Goal: Task Accomplishment & Management: Complete application form

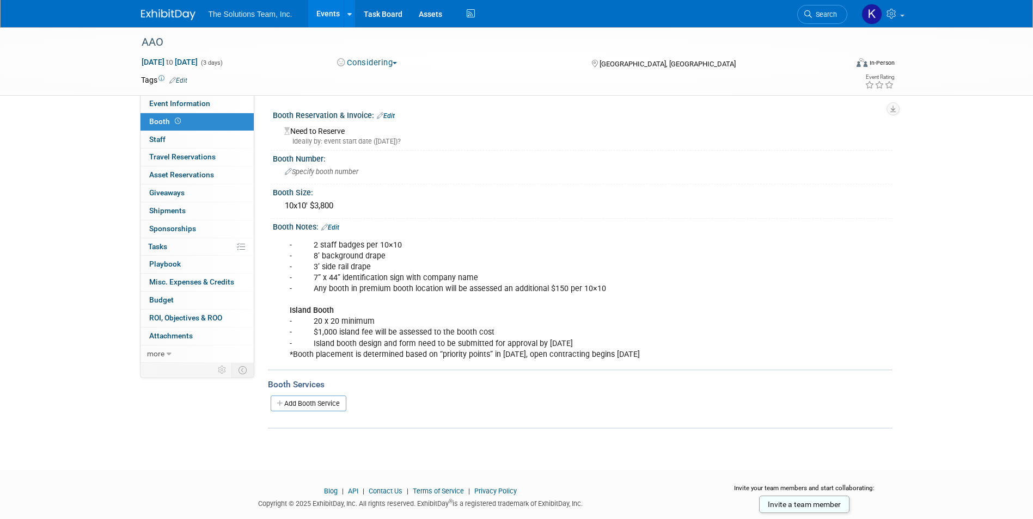
click at [169, 13] on img at bounding box center [168, 14] width 54 height 11
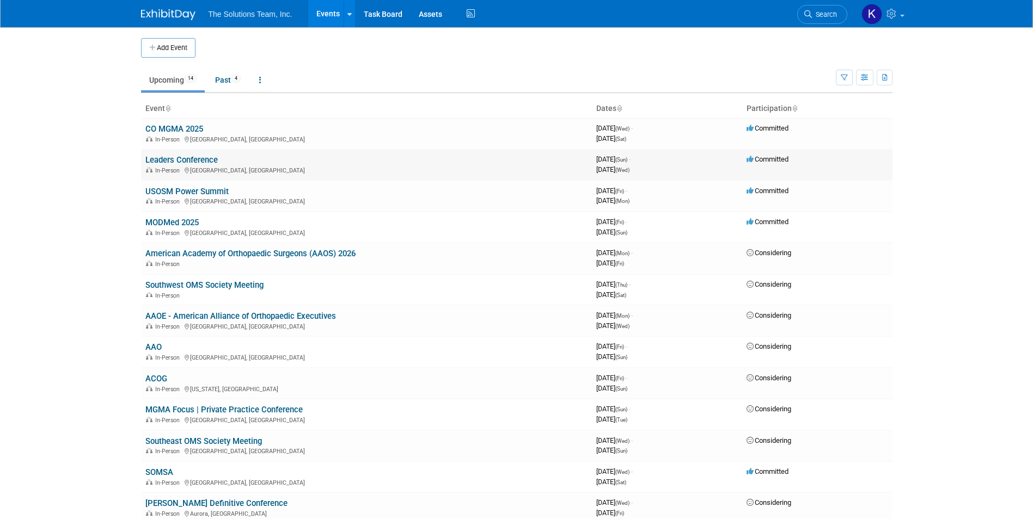
click at [179, 160] on link "Leaders Conference" at bounding box center [181, 160] width 72 height 10
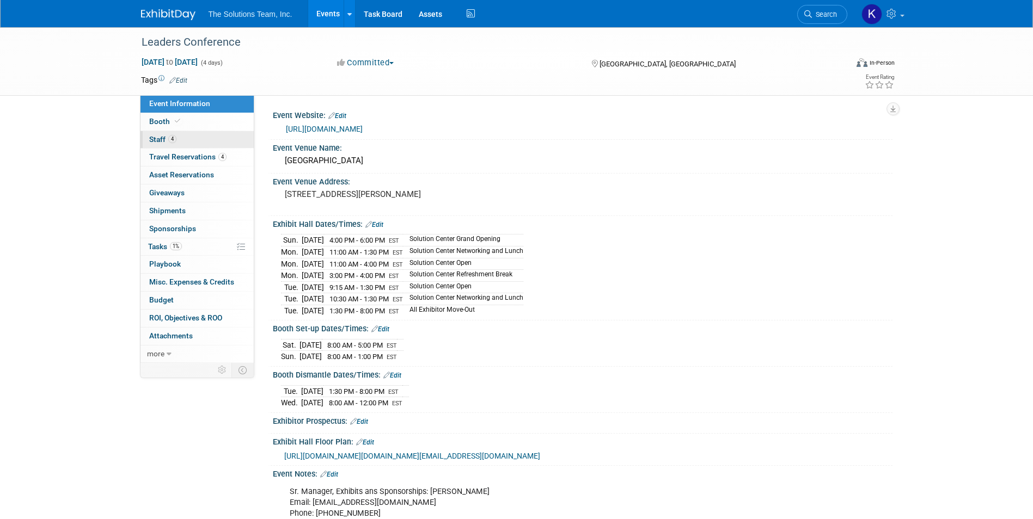
click at [211, 145] on link "4 Staff 4" at bounding box center [196, 139] width 113 height 17
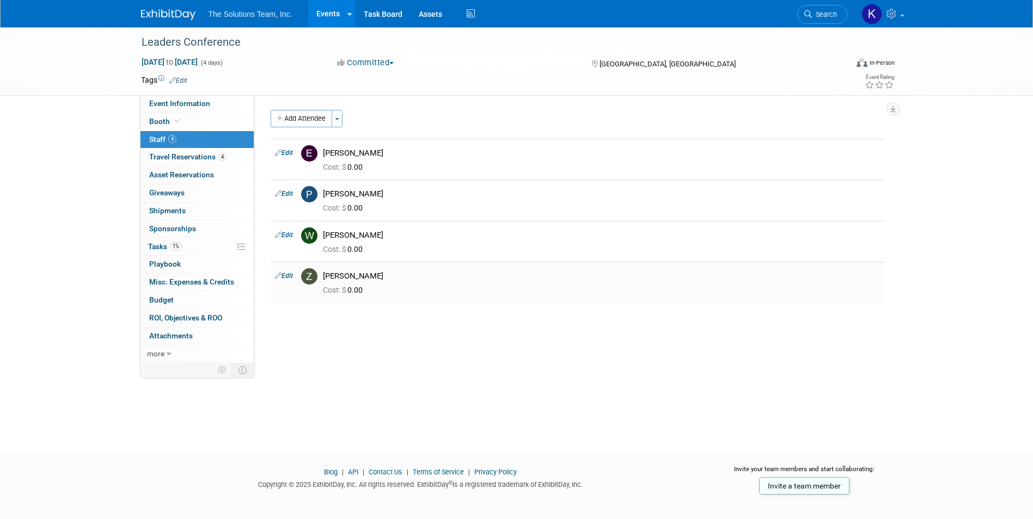
click at [285, 279] on link "Edit" at bounding box center [284, 276] width 18 height 8
select select "ac29a415-f25e-4f64-ab6b-3e4178a0cbdb"
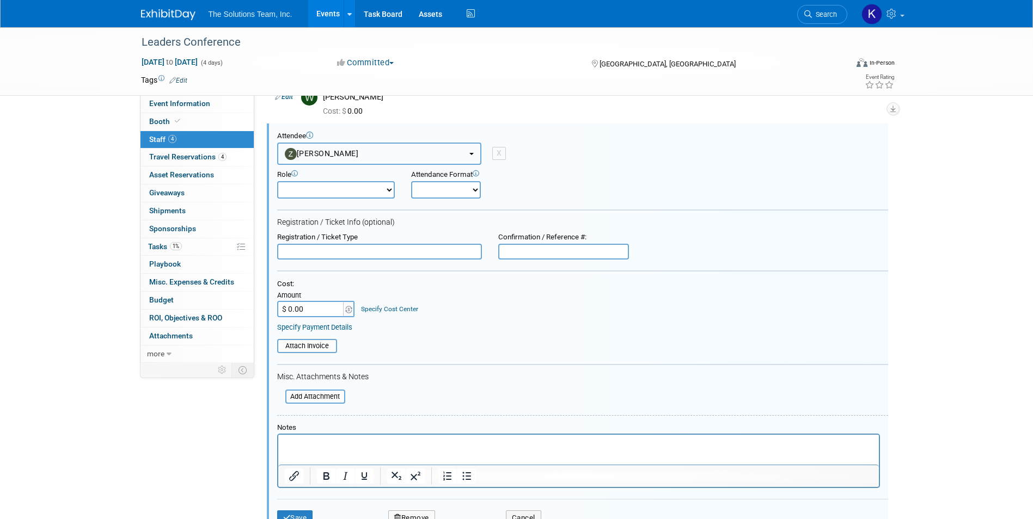
click at [379, 151] on button "[PERSON_NAME]" at bounding box center [379, 154] width 204 height 22
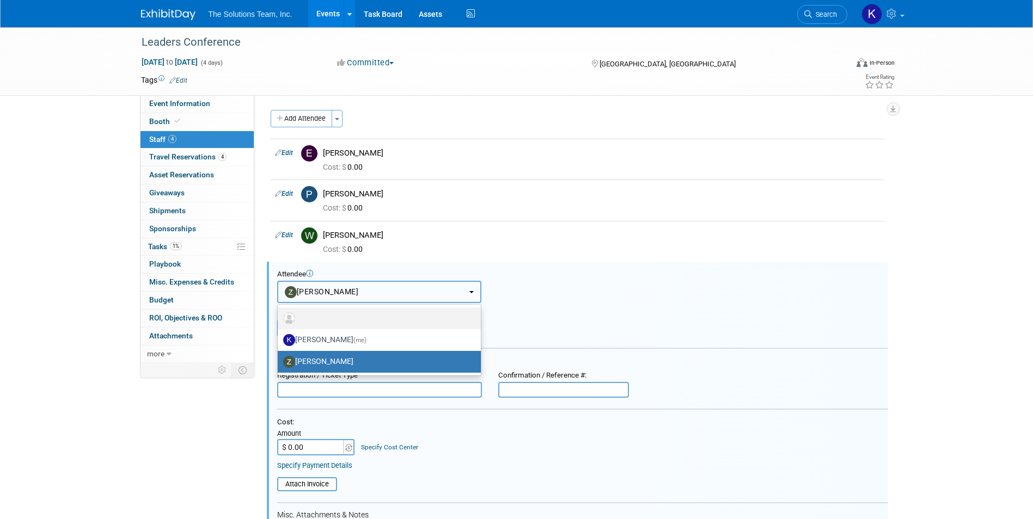
scroll to position [54, 0]
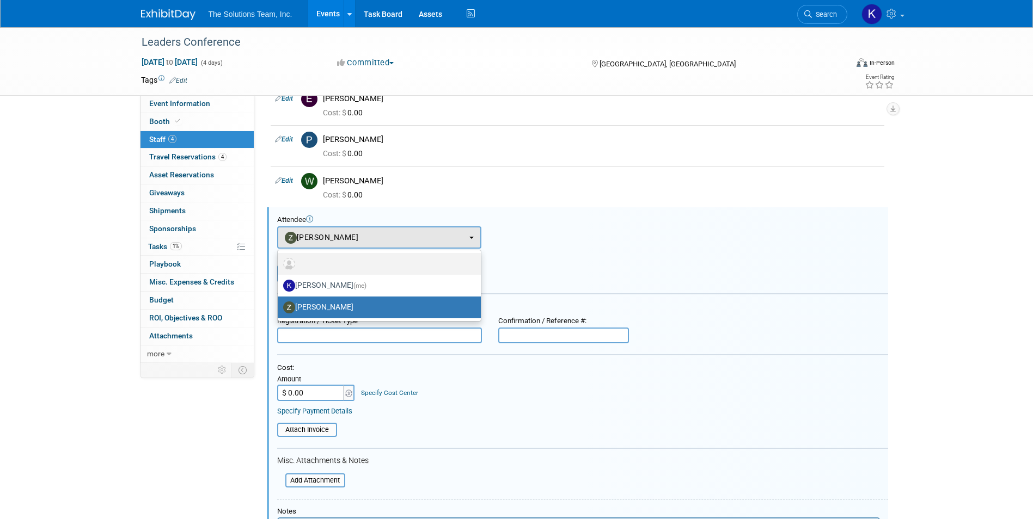
click at [353, 262] on label at bounding box center [376, 263] width 187 height 17
click at [279, 262] on input "radio" at bounding box center [275, 262] width 7 height 7
radio input "true"
select select
radio input "false"
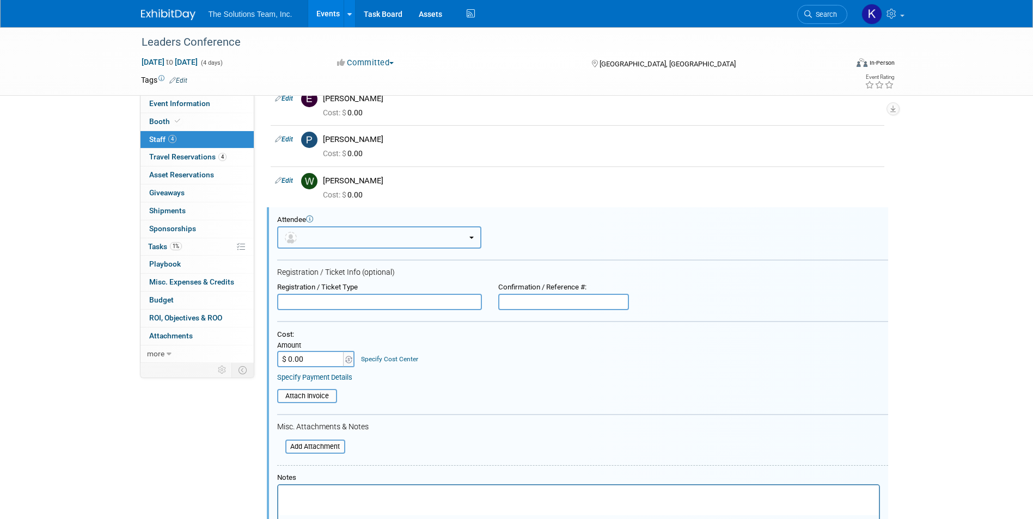
click at [339, 227] on button "button" at bounding box center [379, 237] width 204 height 22
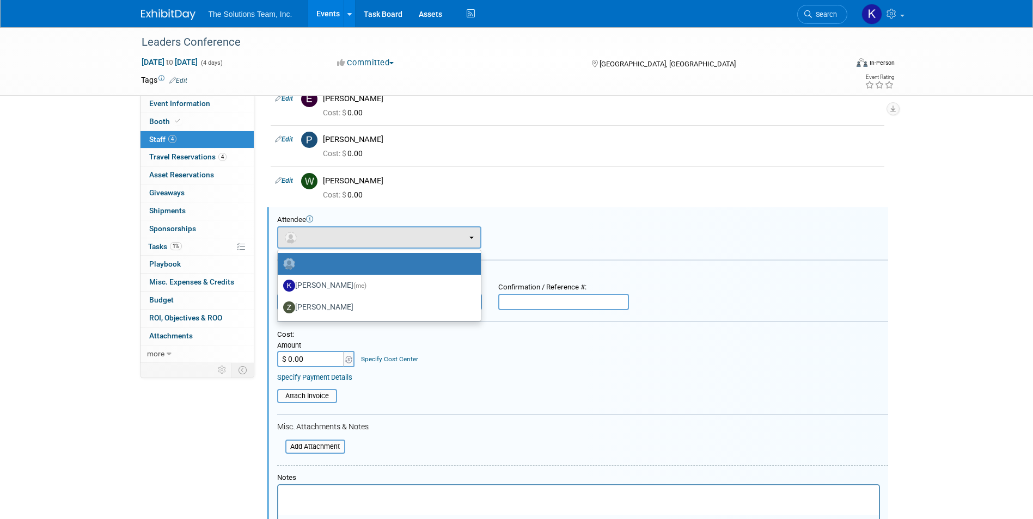
click at [362, 263] on label at bounding box center [376, 263] width 187 height 17
click at [279, 263] on input "radio" at bounding box center [275, 262] width 7 height 7
click at [574, 390] on table "Attach Invoice" at bounding box center [582, 396] width 611 height 14
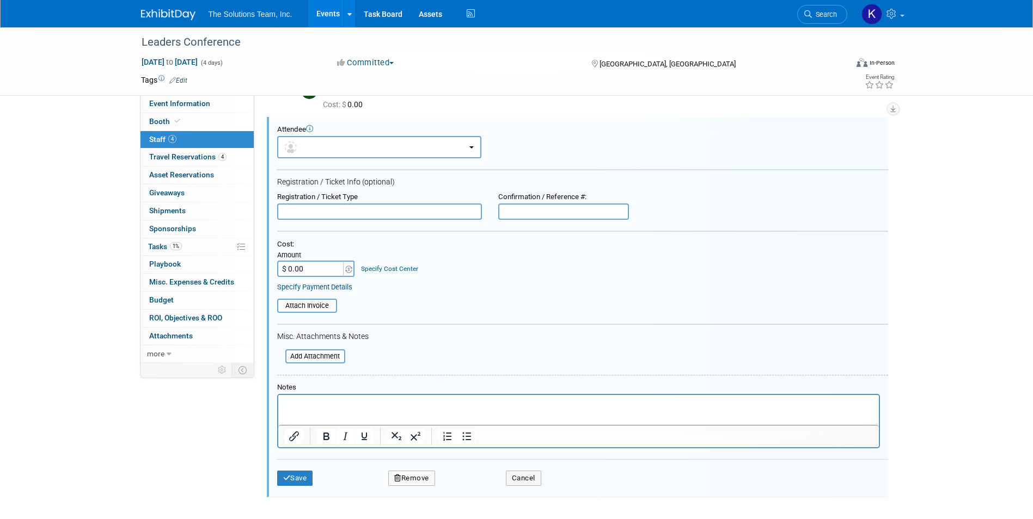
scroll to position [251, 0]
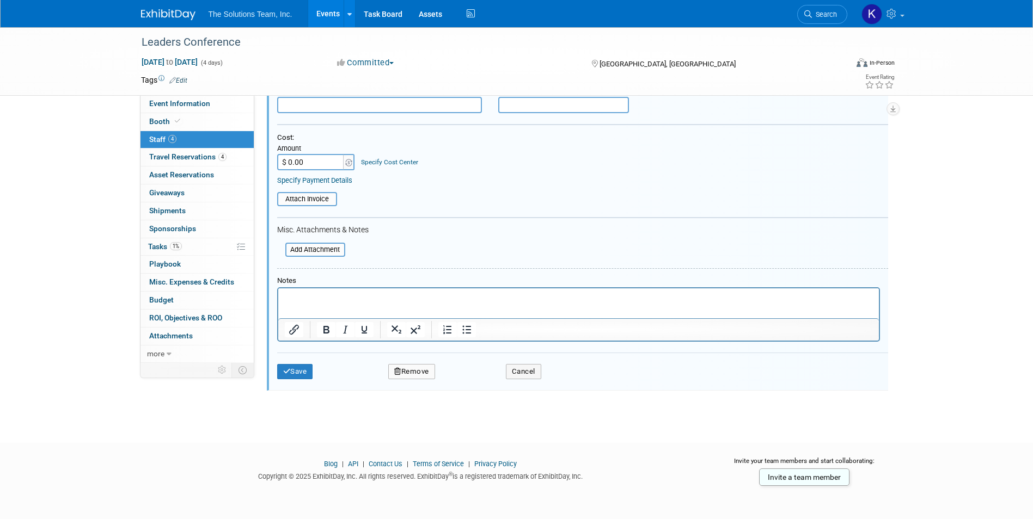
click at [333, 303] on html at bounding box center [578, 295] width 600 height 15
click at [300, 371] on button "Save" at bounding box center [295, 371] width 36 height 15
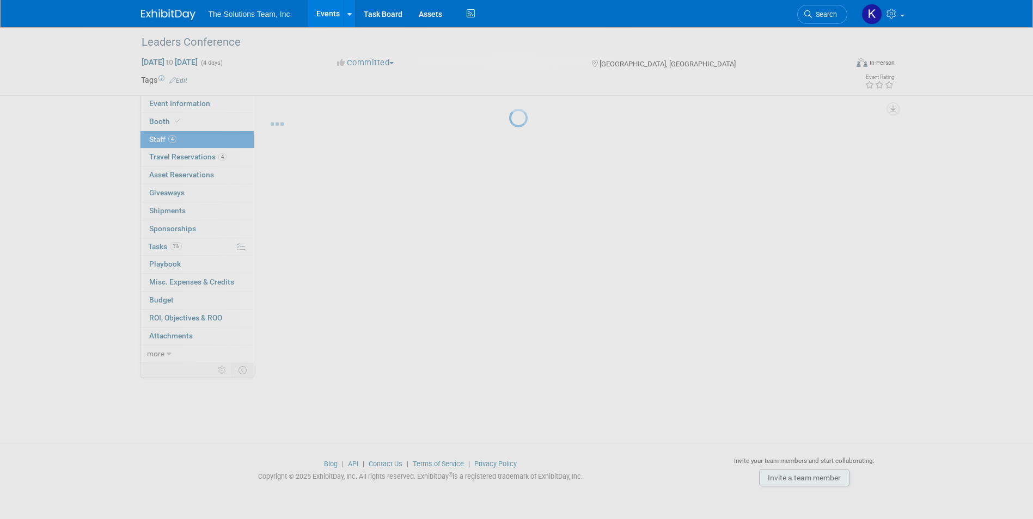
scroll to position [8, 0]
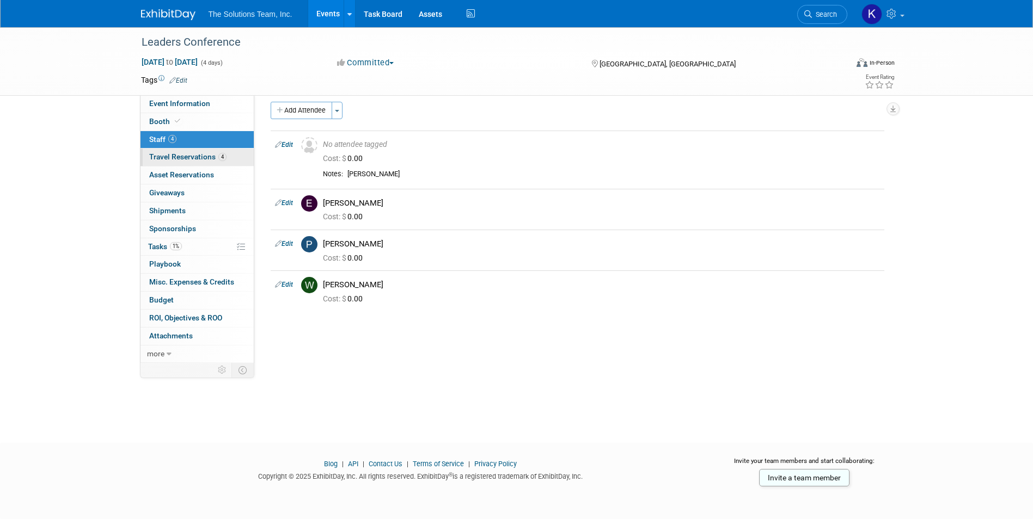
click at [195, 153] on span "Travel Reservations 4" at bounding box center [187, 156] width 77 height 9
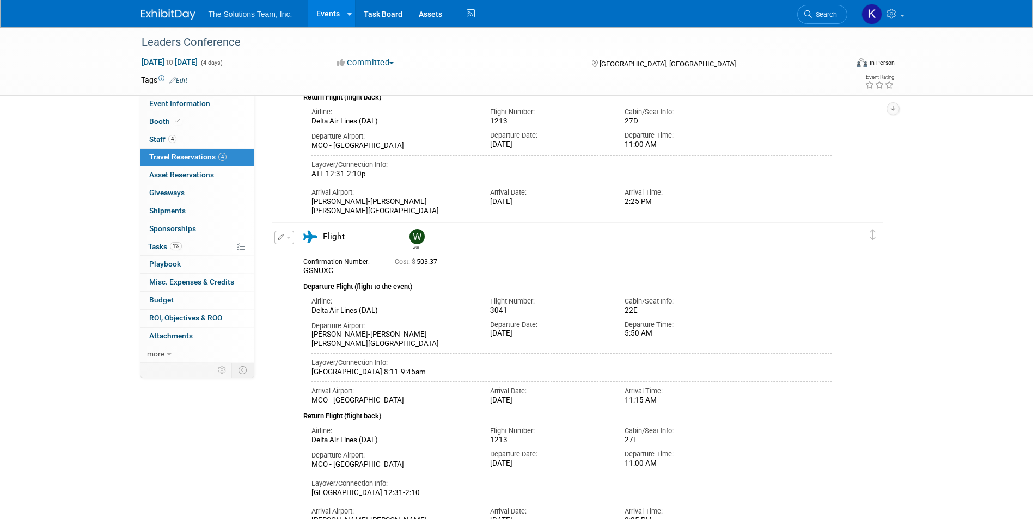
scroll to position [0, 0]
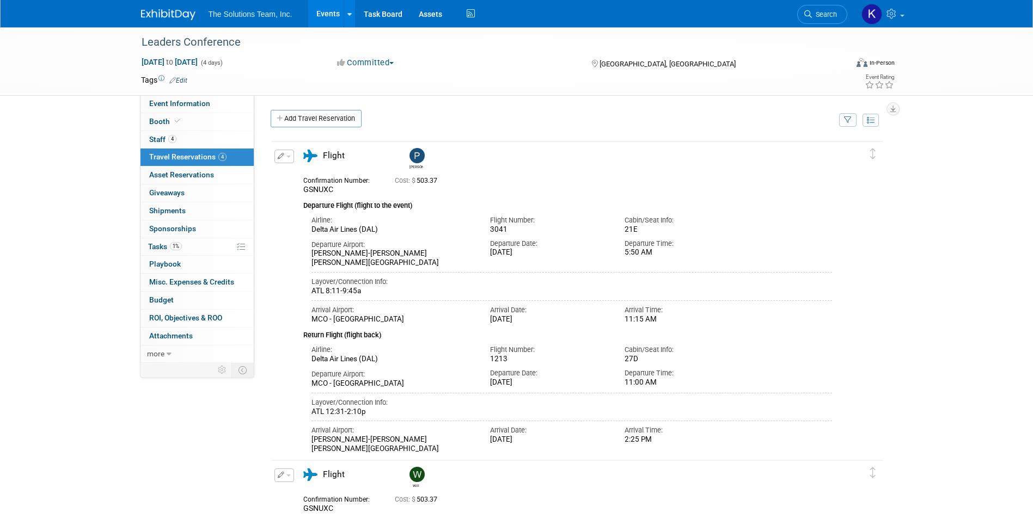
click at [980, 247] on div "Leaders Conference Sep 28, 2025 to Oct 1, 2025 (4 days) Sep 28, 2025 to Oct 1, …" at bounding box center [516, 507] width 1033 height 960
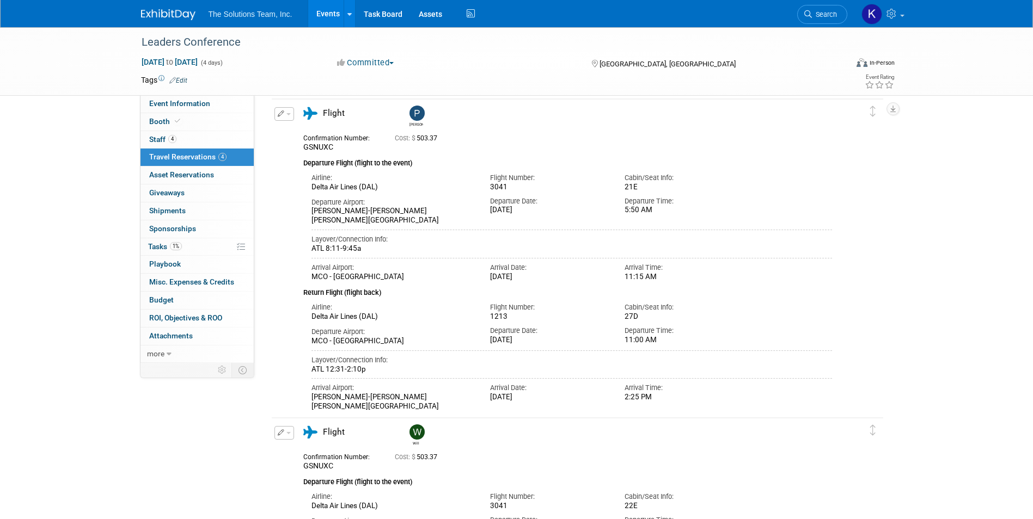
scroll to position [20, 0]
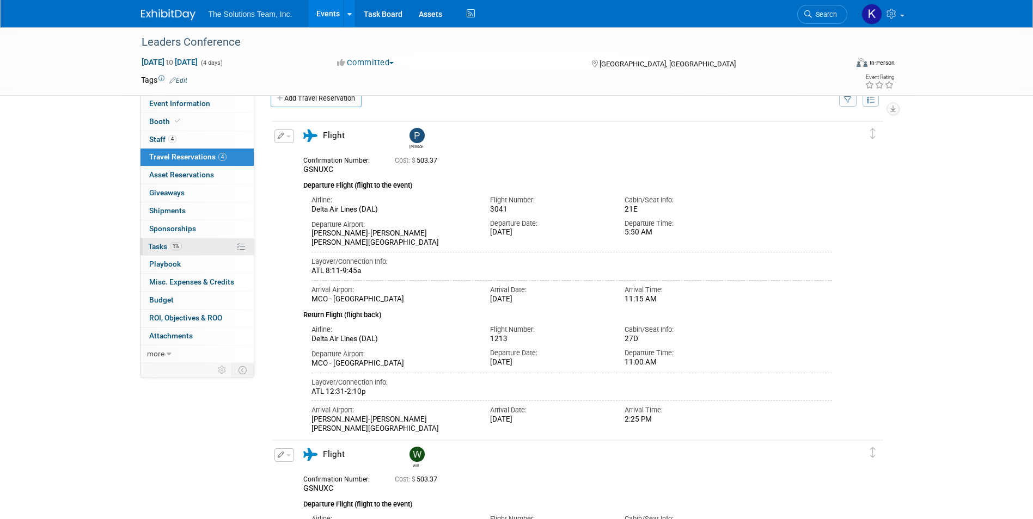
click at [185, 247] on link "1% Tasks 1%" at bounding box center [196, 246] width 113 height 17
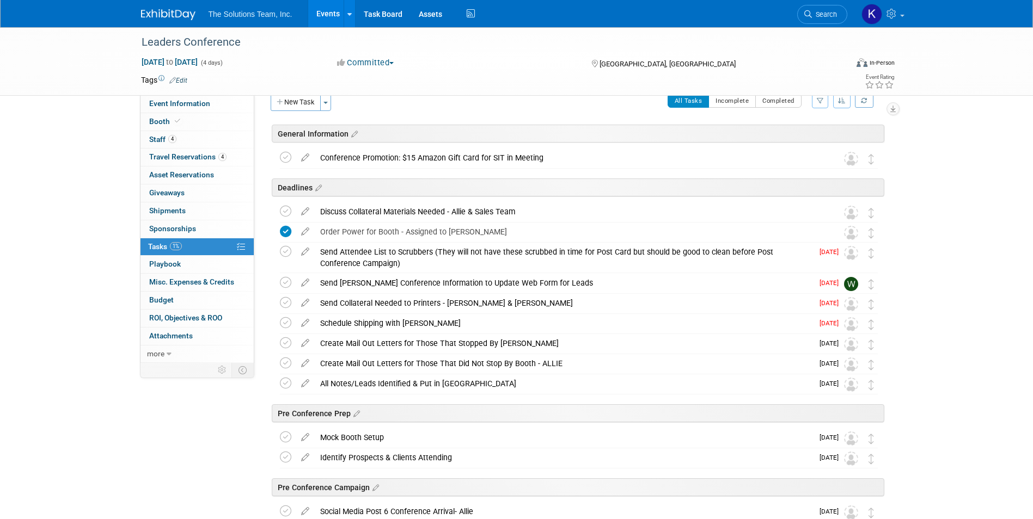
scroll to position [0, 0]
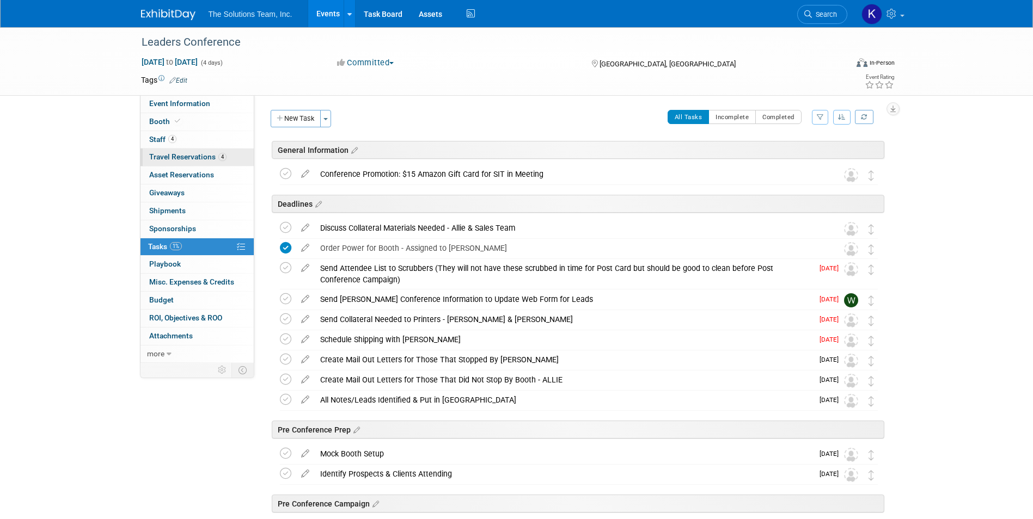
click at [207, 155] on span "Travel Reservations 4" at bounding box center [187, 156] width 77 height 9
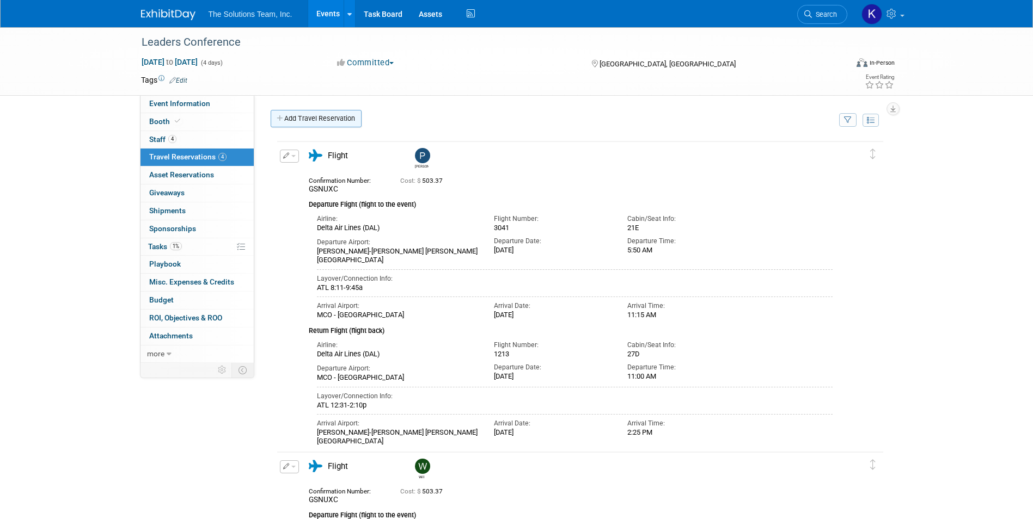
click at [322, 112] on link "Add Travel Reservation" at bounding box center [316, 118] width 91 height 17
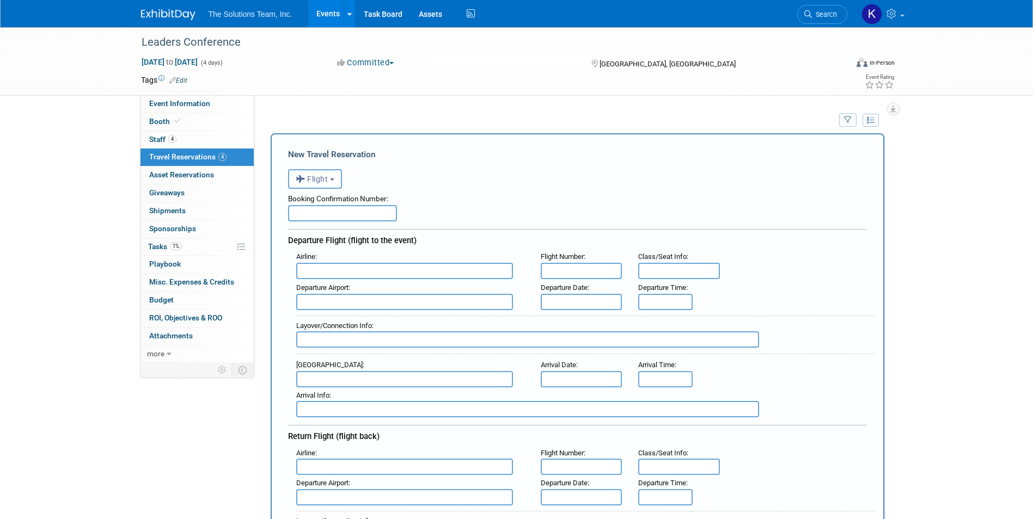
click at [317, 213] on input "text" at bounding box center [342, 213] width 109 height 16
type input "F8745B"
click at [321, 269] on input "text" at bounding box center [404, 271] width 217 height 16
type input "F"
click at [370, 306] on span "Delta Air Lines (DAL)" at bounding box center [410, 306] width 226 height 17
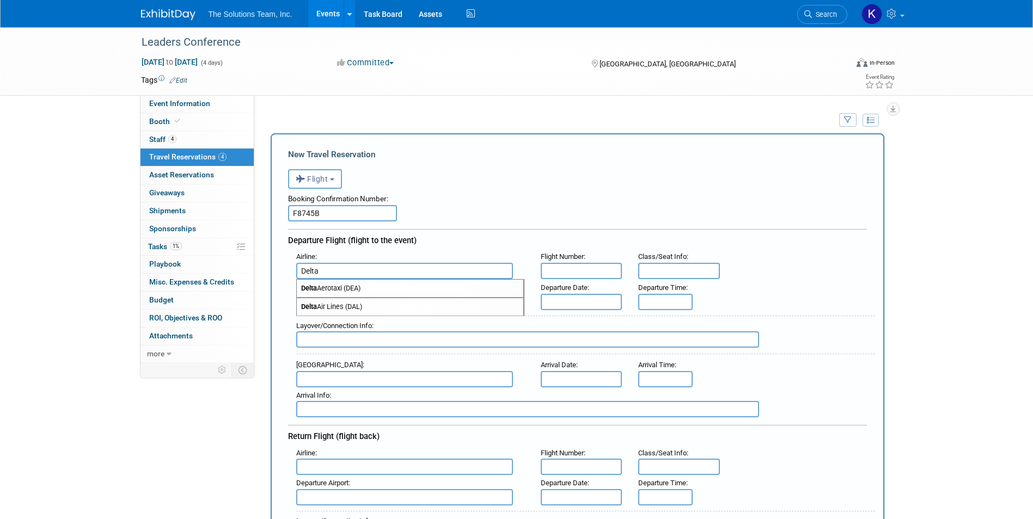
type input "Delta Air Lines (DAL)"
click at [557, 273] on input "text" at bounding box center [581, 271] width 82 height 16
type input "3041"
click at [366, 304] on input "text" at bounding box center [404, 302] width 217 height 16
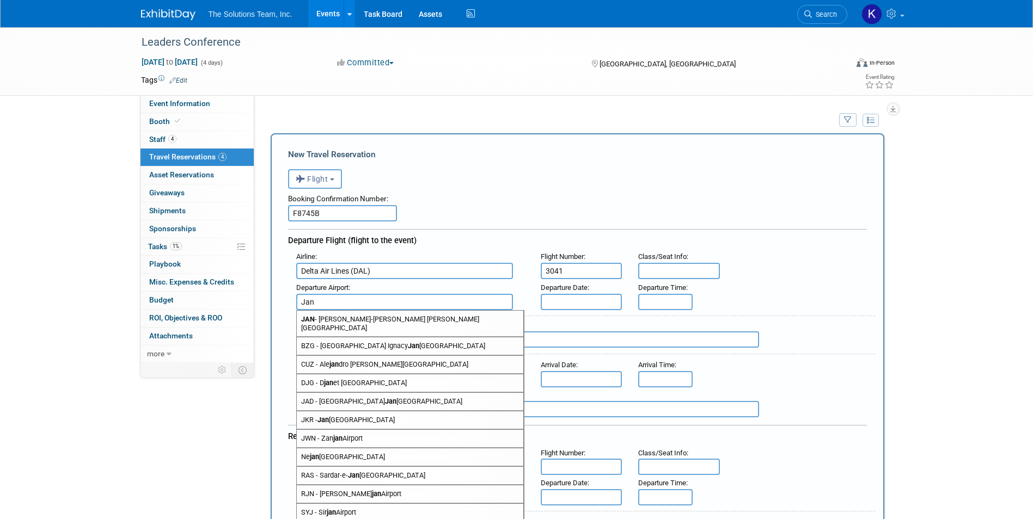
click at [363, 323] on span "JAN - Jackson-Medgar Wiley Evers International Airport" at bounding box center [410, 324] width 226 height 26
type input "JAN - Jackson-Medgar Wiley Evers International Airport"
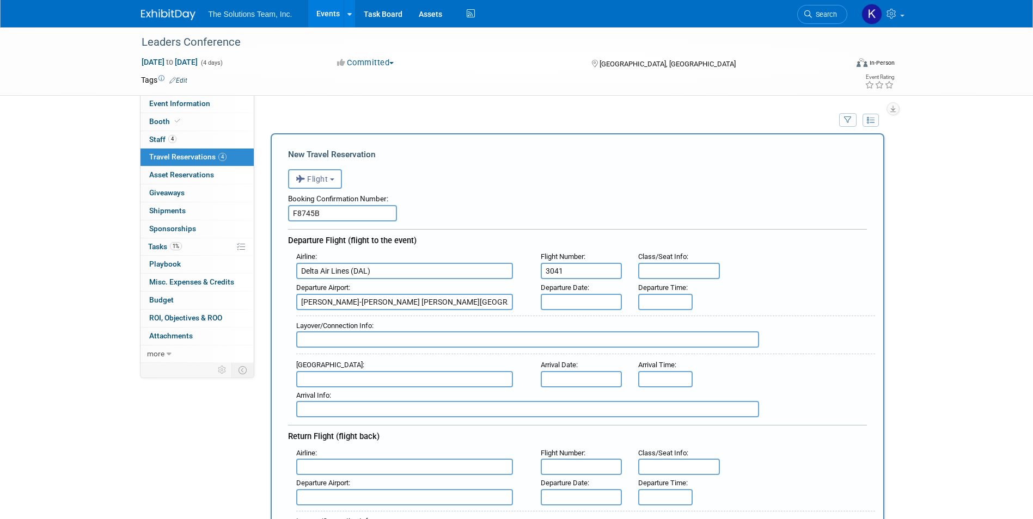
click at [571, 302] on input "text" at bounding box center [581, 302] width 82 height 16
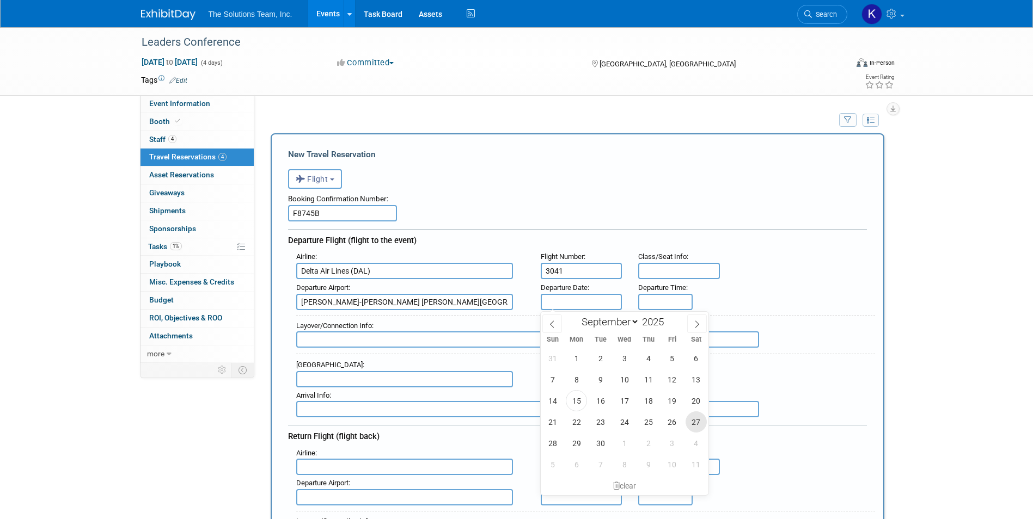
click at [698, 423] on span "27" at bounding box center [695, 421] width 21 height 21
type input "Sep 27, 2025"
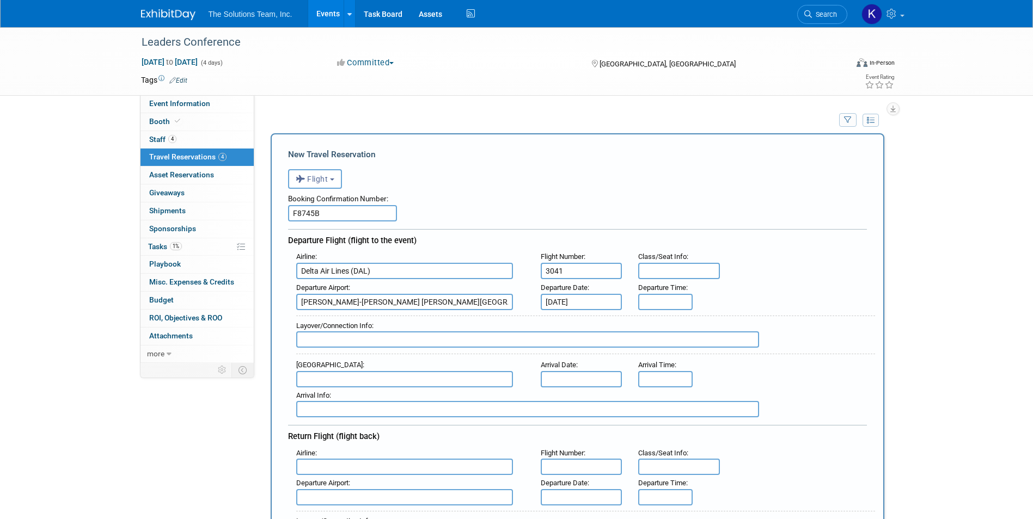
type input "8:00 AM"
click at [658, 306] on input "8:00 AM" at bounding box center [665, 302] width 54 height 16
click at [673, 271] on input "text" at bounding box center [679, 271] width 82 height 16
type input "24B"
click at [349, 345] on input "text" at bounding box center [527, 339] width 463 height 16
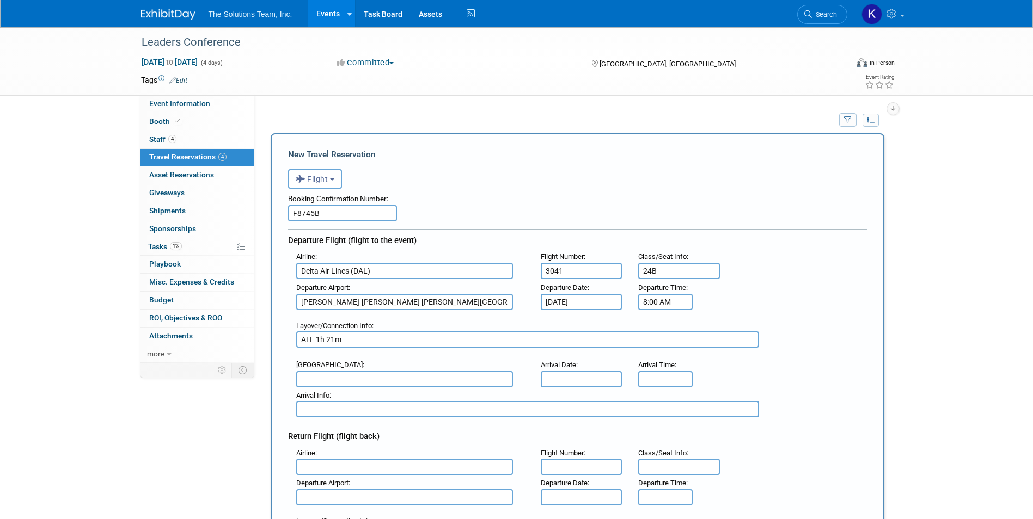
click at [333, 374] on input "text" at bounding box center [404, 379] width 217 height 16
drag, startPoint x: 335, startPoint y: 337, endPoint x: 340, endPoint y: 336, distance: 5.6
click at [335, 337] on input "ATL 1h 21m" at bounding box center [527, 339] width 463 height 16
type input "ATL 1h 34m"
click at [324, 388] on input "text" at bounding box center [404, 379] width 217 height 16
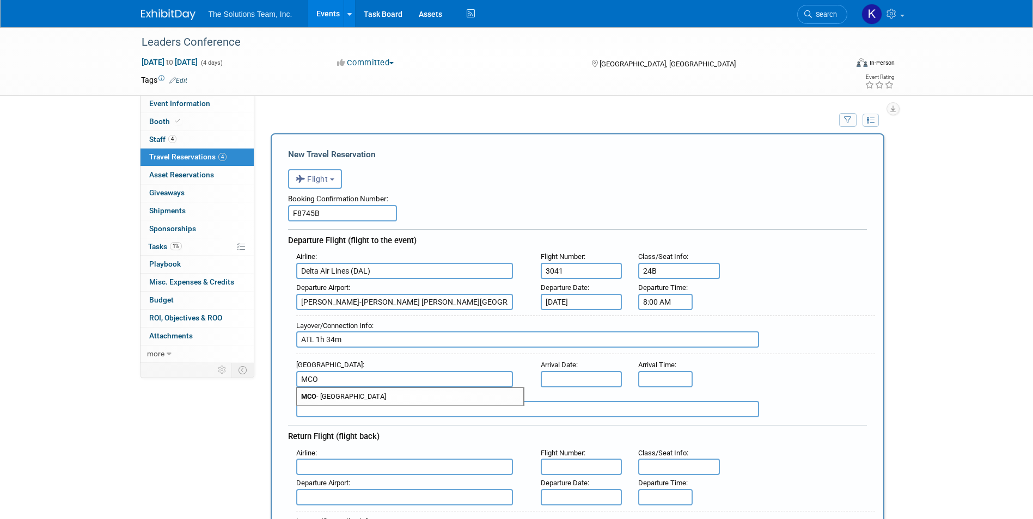
click at [351, 399] on span "MCO - Orlando International Airport" at bounding box center [410, 396] width 226 height 17
type input "MCO - Orlando International Airport"
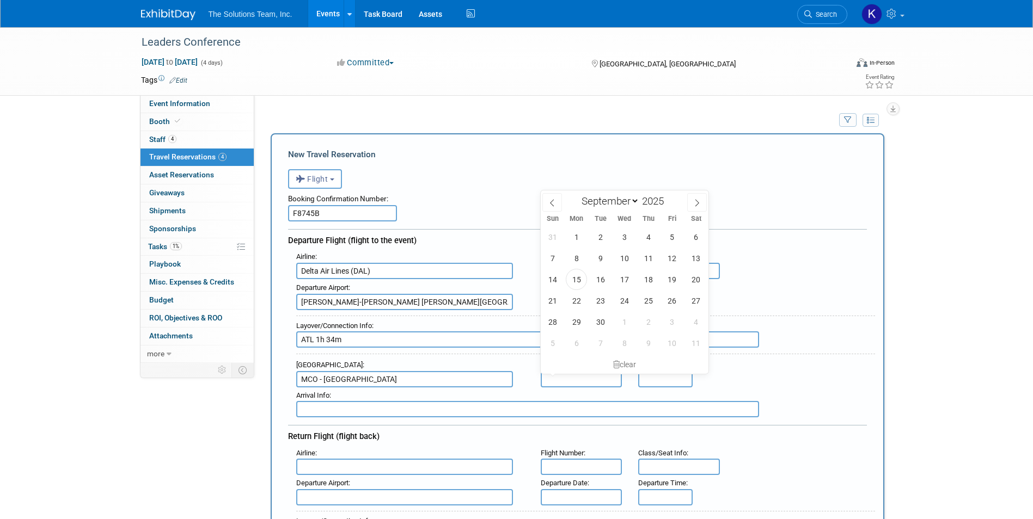
click at [586, 376] on input "text" at bounding box center [581, 379] width 82 height 16
click at [692, 294] on span "27" at bounding box center [695, 300] width 21 height 21
type input "Sep 27, 2025"
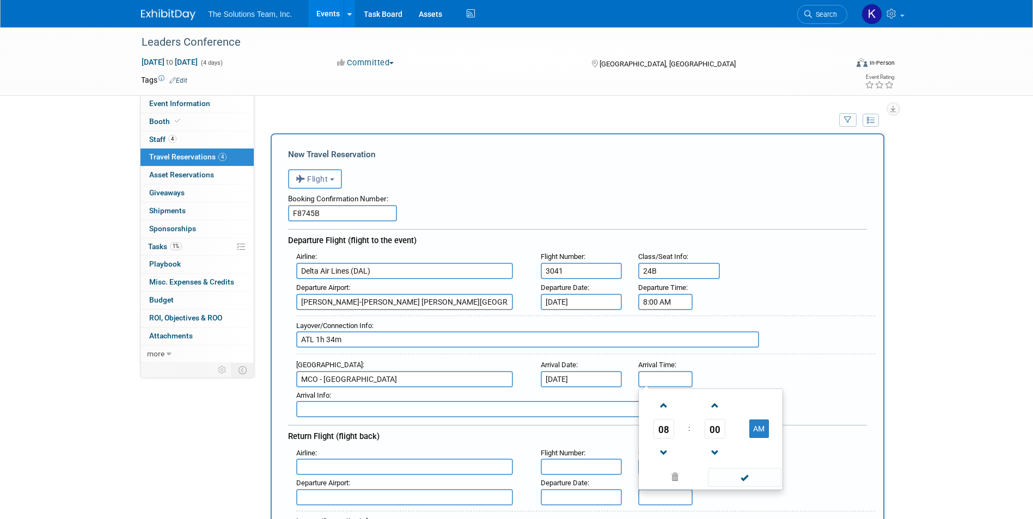
type input "8:00 AM"
click at [673, 386] on input "8:00 AM" at bounding box center [665, 379] width 54 height 16
click at [656, 302] on input "8:00 AM" at bounding box center [665, 302] width 54 height 16
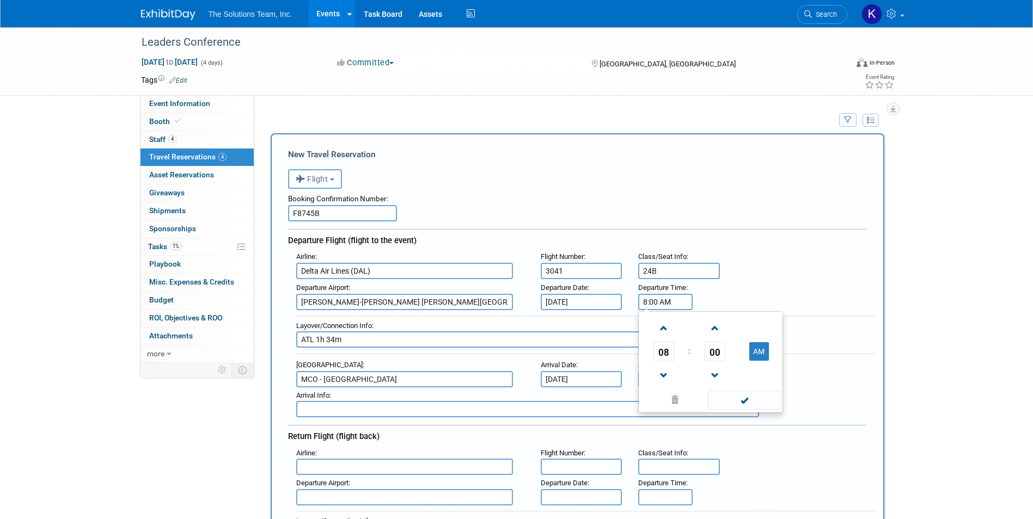
drag, startPoint x: 656, startPoint y: 301, endPoint x: 621, endPoint y: 301, distance: 35.4
click at [621, 301] on div "Departure Airport : JAN - Jackson-Medgar Wiley Evers International Airport Depa…" at bounding box center [581, 295] width 587 height 30
click at [753, 404] on span at bounding box center [744, 400] width 73 height 19
type input "5:50 AM"
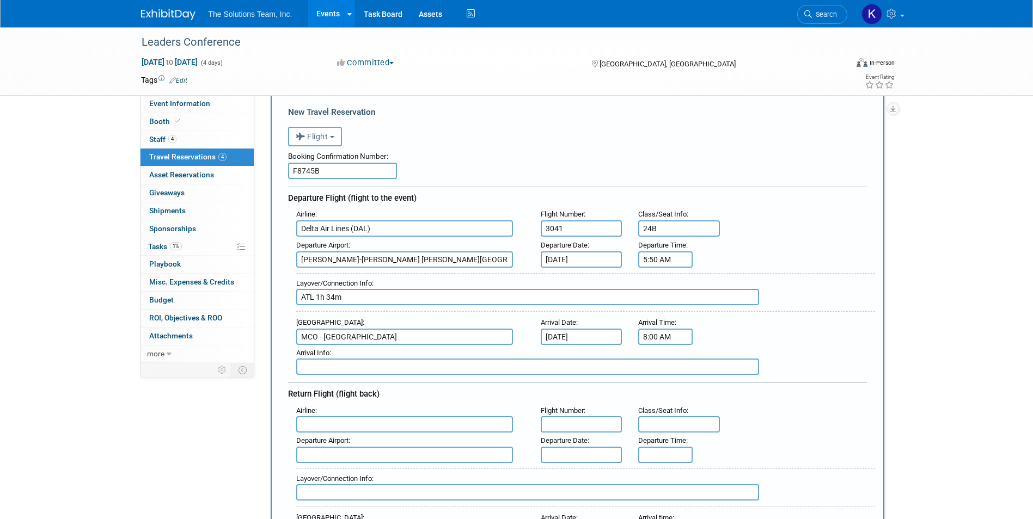
scroll to position [109, 0]
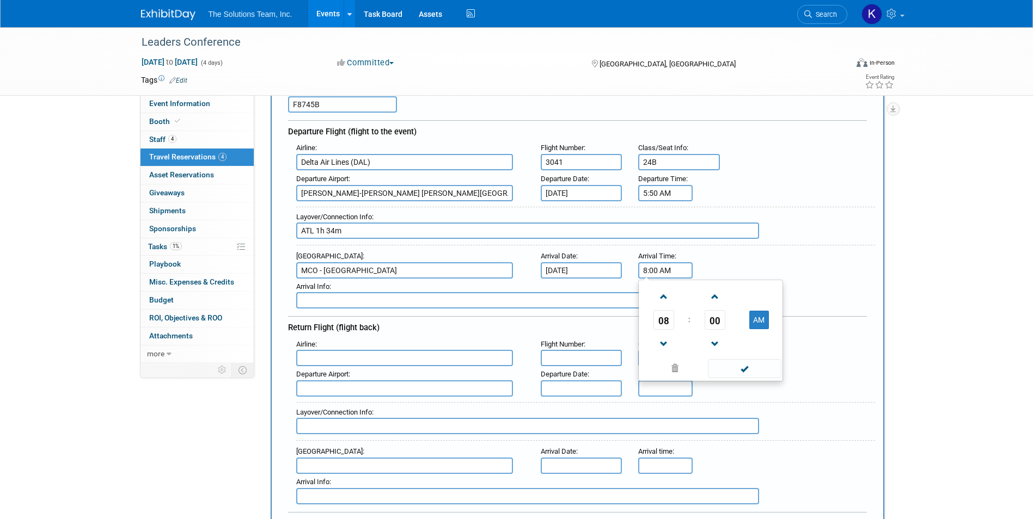
click at [658, 271] on input "8:00 AM" at bounding box center [665, 270] width 54 height 16
drag, startPoint x: 658, startPoint y: 271, endPoint x: 621, endPoint y: 266, distance: 37.3
click at [621, 266] on div "Arrival Airport : MCO - Orlando International Airport Arrival Date : Sep 27, 20…" at bounding box center [581, 263] width 587 height 30
click at [726, 367] on span at bounding box center [744, 368] width 73 height 19
type input "11:15 AM"
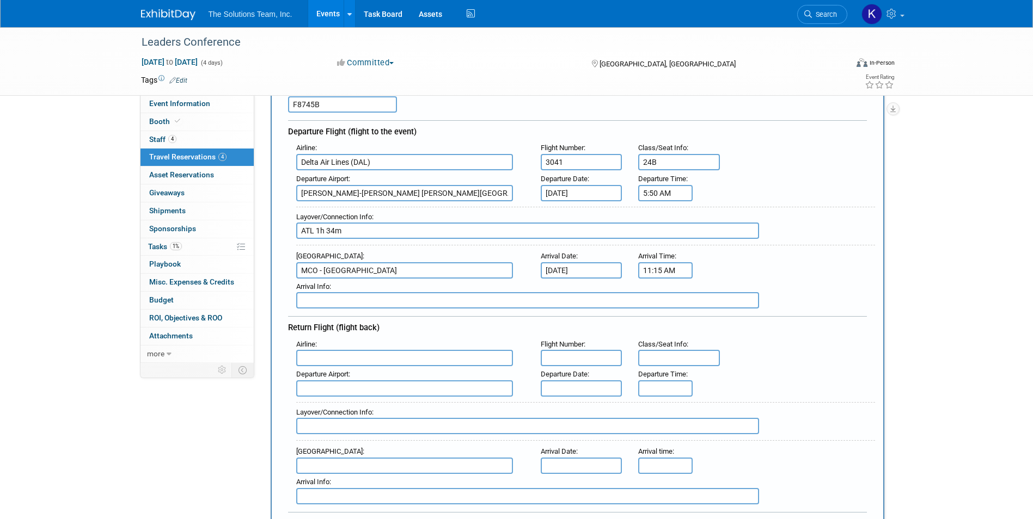
click at [314, 349] on div "Airline :" at bounding box center [410, 345] width 228 height 12
click at [315, 352] on input "text" at bounding box center [404, 358] width 217 height 16
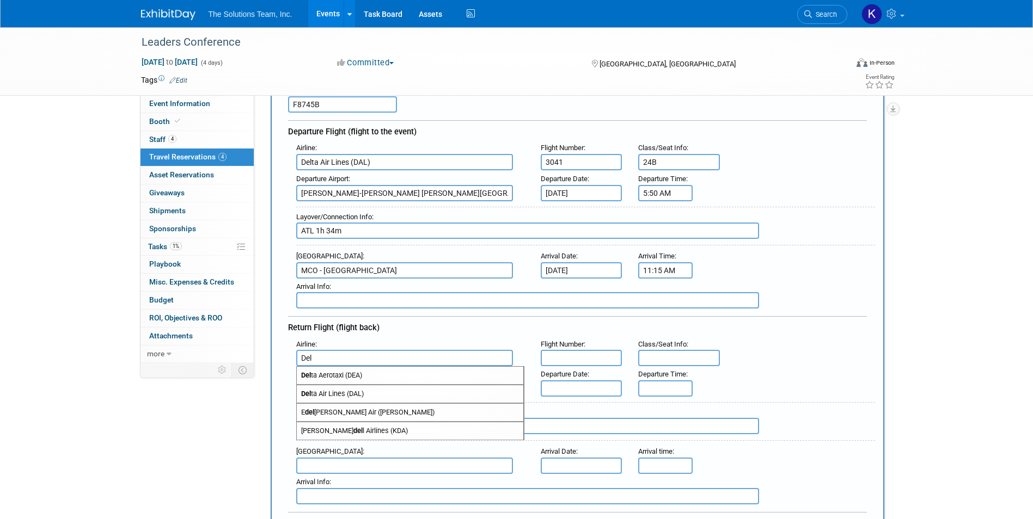
click at [349, 396] on span "Del ta Air Lines (DAL)" at bounding box center [410, 393] width 226 height 17
type input "Delta Air Lines (DAL)"
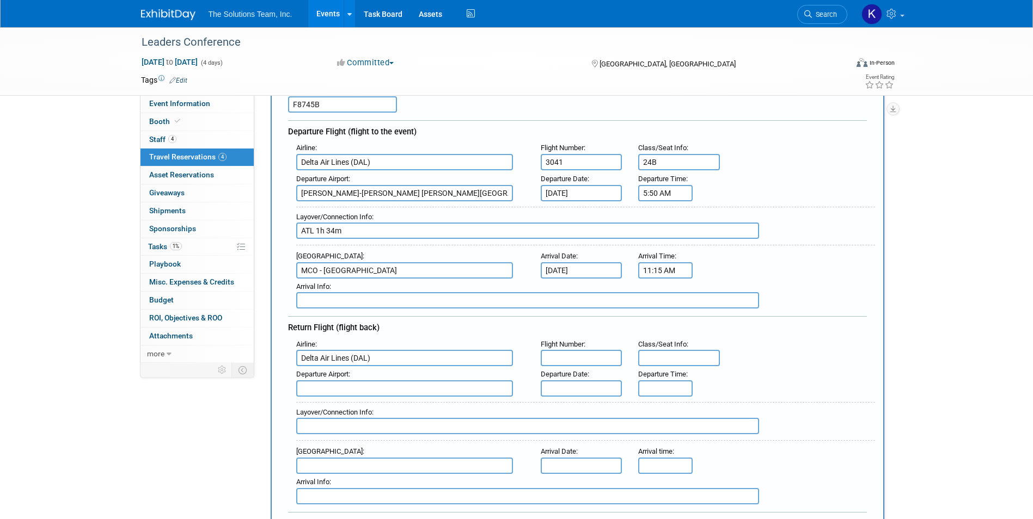
click at [333, 387] on input "text" at bounding box center [404, 388] width 217 height 16
click at [593, 358] on input "text" at bounding box center [581, 358] width 82 height 16
type input "1213"
click at [675, 359] on input "text" at bounding box center [679, 358] width 82 height 16
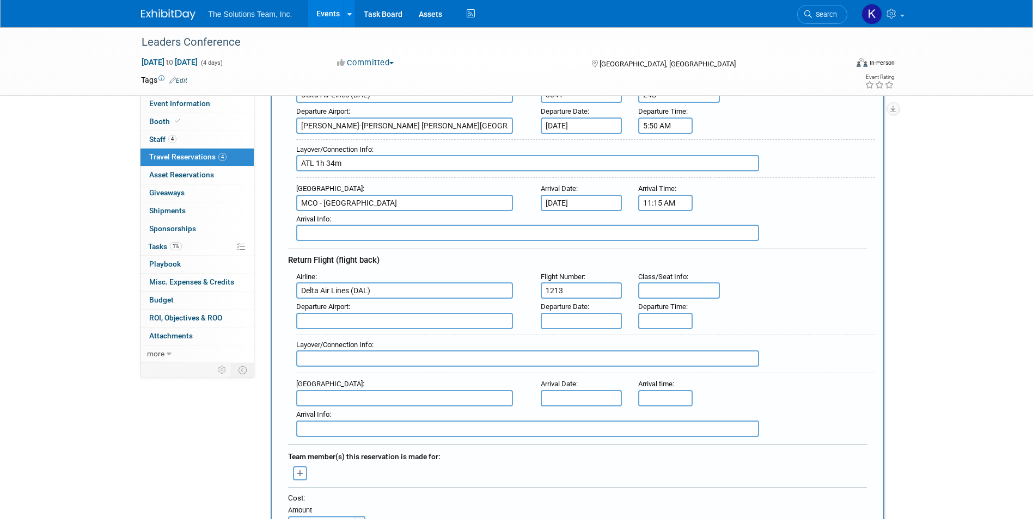
scroll to position [218, 0]
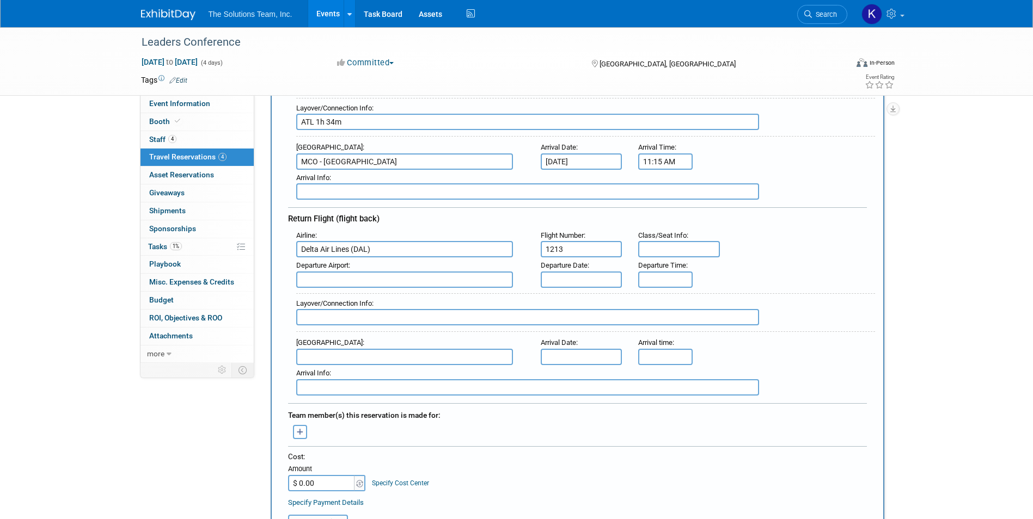
click at [672, 251] on input "text" at bounding box center [679, 249] width 82 height 16
type input "37C"
click at [382, 280] on input "text" at bounding box center [404, 280] width 217 height 16
click at [383, 293] on span "MCO - Orlando International Airport" at bounding box center [410, 296] width 226 height 17
type input "MCO - Orlando International Airport"
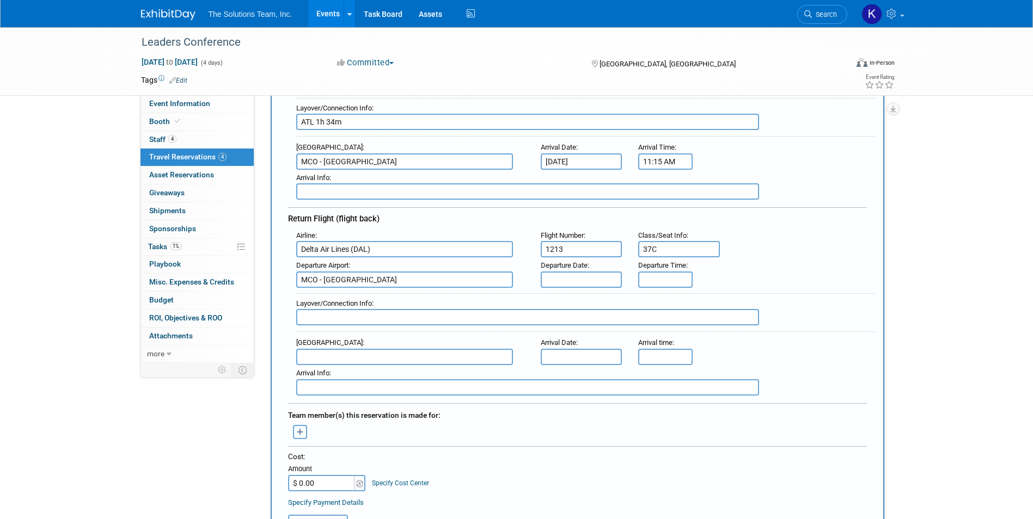
click at [599, 280] on input "text" at bounding box center [581, 280] width 82 height 16
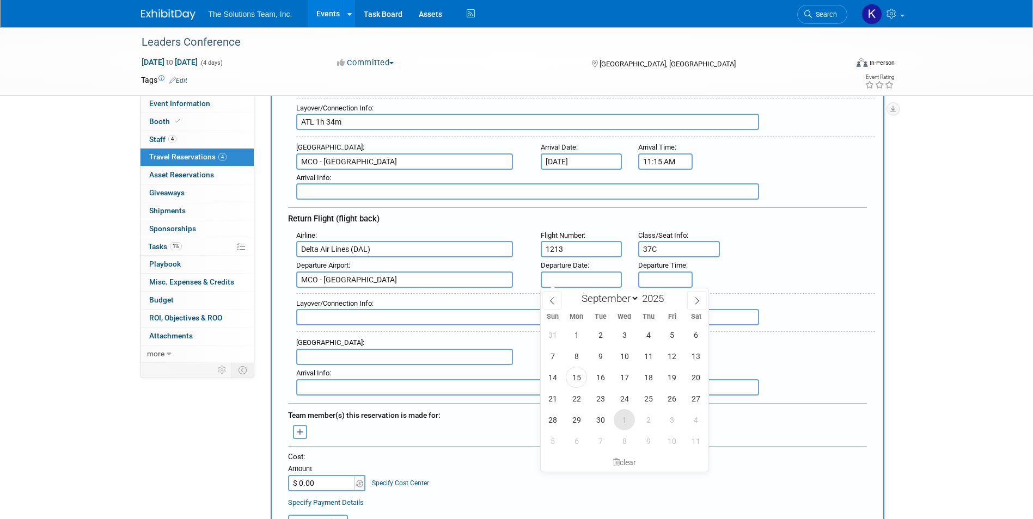
click at [622, 426] on span "1" at bounding box center [623, 419] width 21 height 21
type input "Oct 1, 2025"
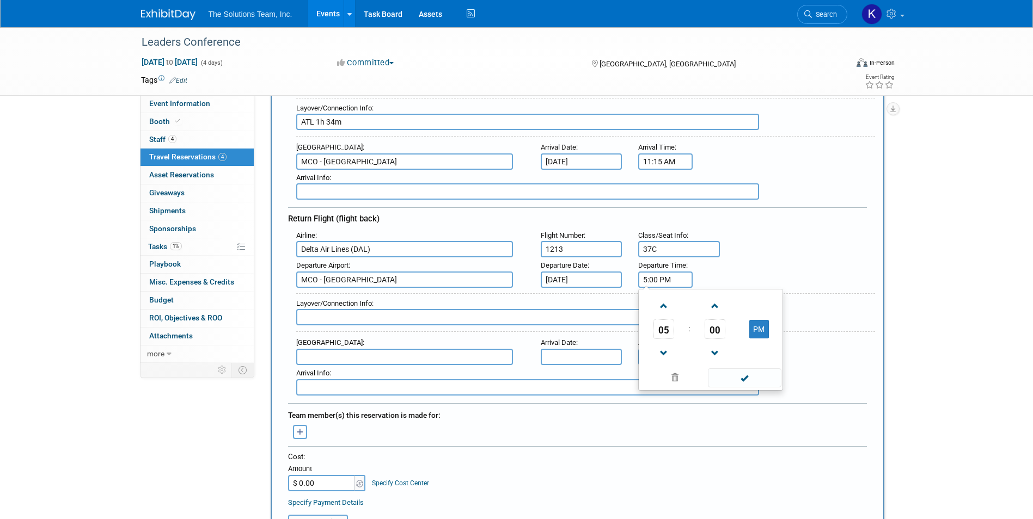
click at [672, 278] on input "5:00 PM" at bounding box center [665, 280] width 54 height 16
click at [668, 309] on span at bounding box center [663, 306] width 19 height 19
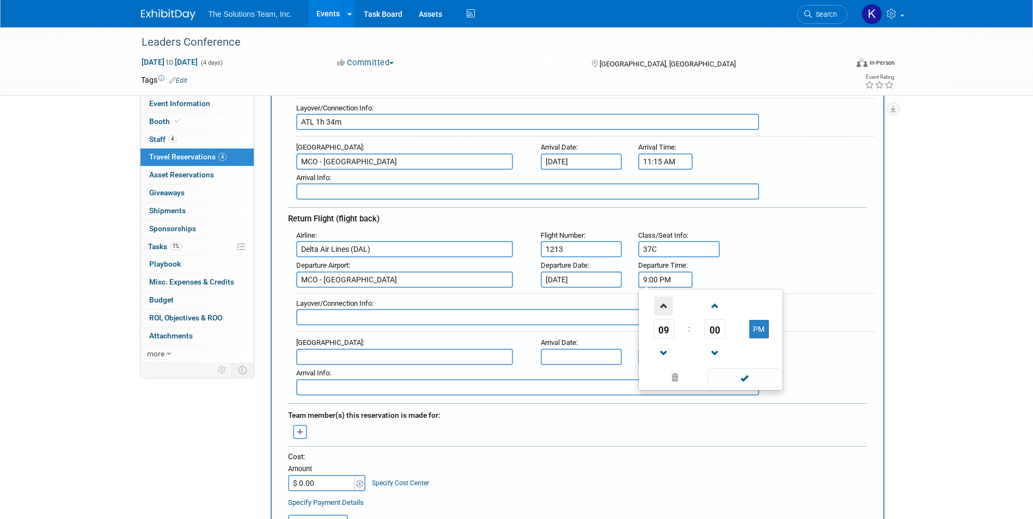
click at [668, 309] on span at bounding box center [663, 306] width 19 height 19
click at [765, 325] on button "PM" at bounding box center [759, 329] width 20 height 19
type input "11:00 AM"
click at [757, 380] on span at bounding box center [744, 377] width 73 height 19
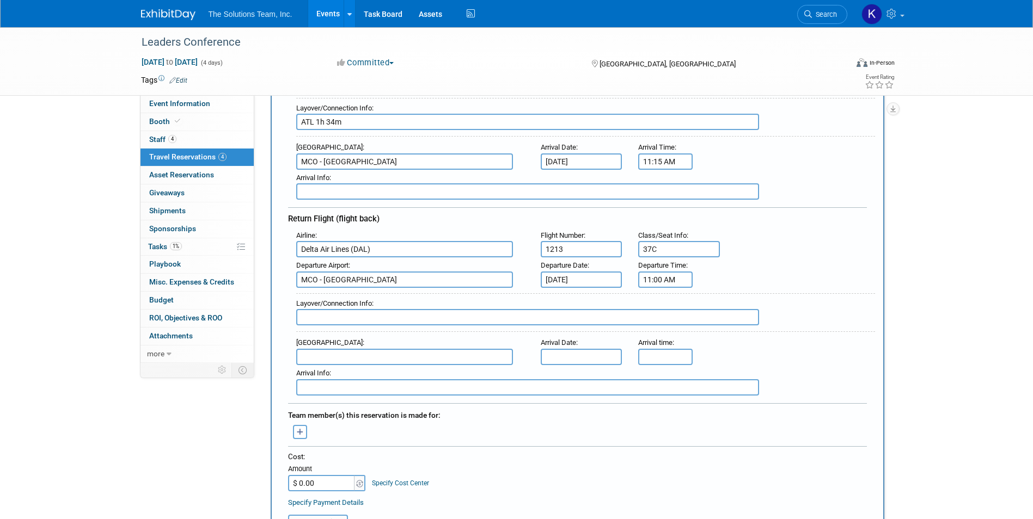
click at [342, 317] on input "text" at bounding box center [527, 317] width 463 height 16
type input "ATL 1h 39m"
click at [372, 352] on input "text" at bounding box center [404, 357] width 217 height 16
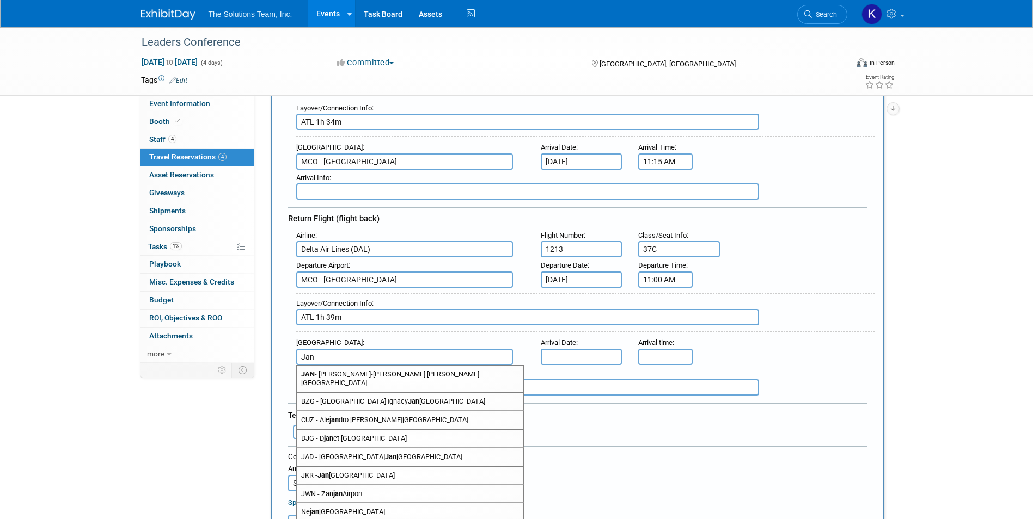
click at [442, 372] on span "JAN - Jackson-Medgar Wiley Evers International Airport" at bounding box center [410, 379] width 226 height 26
type input "JAN - Jackson-Medgar Wiley Evers International Airport"
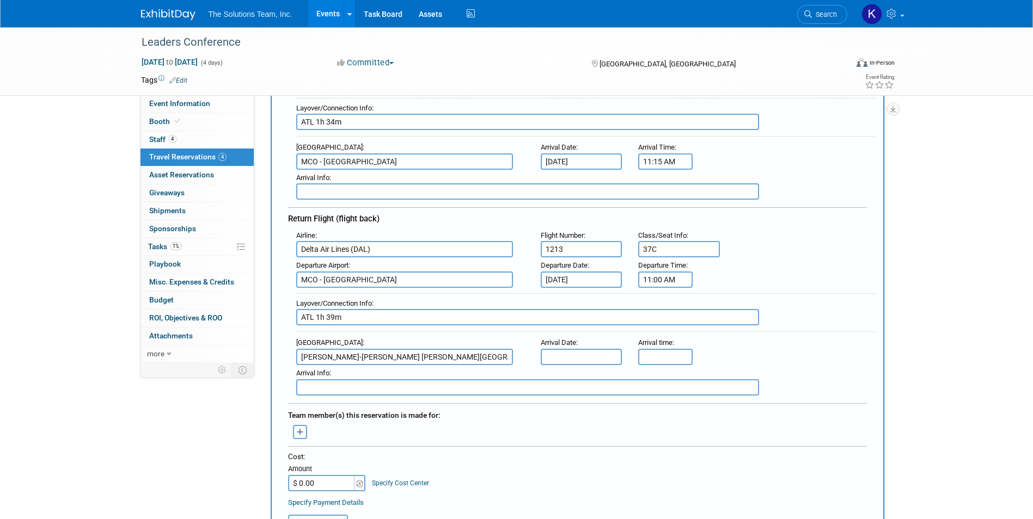
click at [574, 352] on input "text" at bounding box center [581, 357] width 82 height 16
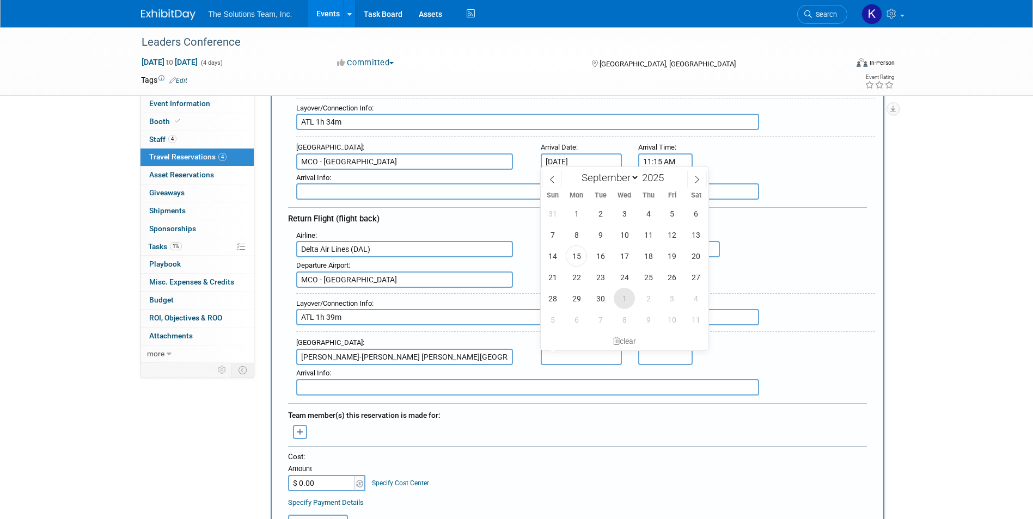
click at [626, 298] on span "1" at bounding box center [623, 298] width 21 height 21
type input "Oct 1, 2025"
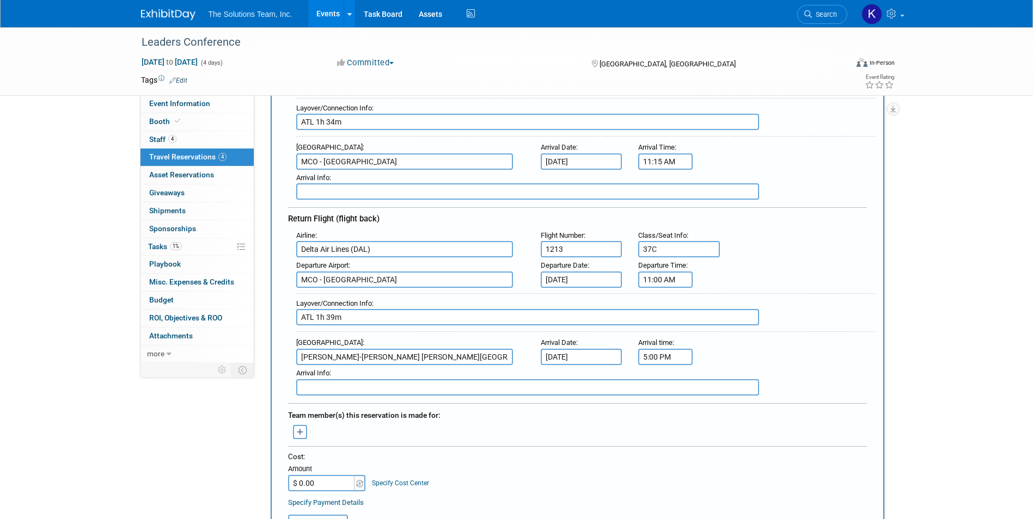
click at [673, 354] on input "5:00 PM" at bounding box center [665, 357] width 54 height 16
drag, startPoint x: 660, startPoint y: 354, endPoint x: 624, endPoint y: 348, distance: 36.5
click at [624, 348] on div "Arrival Airport : JAN - Jackson-Medgar Wiley Evers International Airport Arriva…" at bounding box center [581, 350] width 587 height 30
click at [756, 453] on span at bounding box center [744, 455] width 73 height 19
type input "2:25 PM"
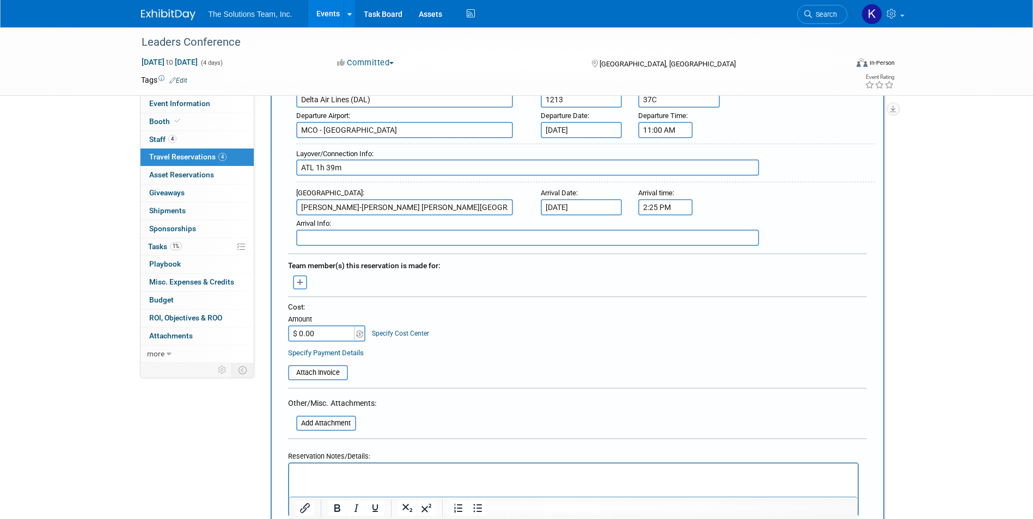
scroll to position [381, 0]
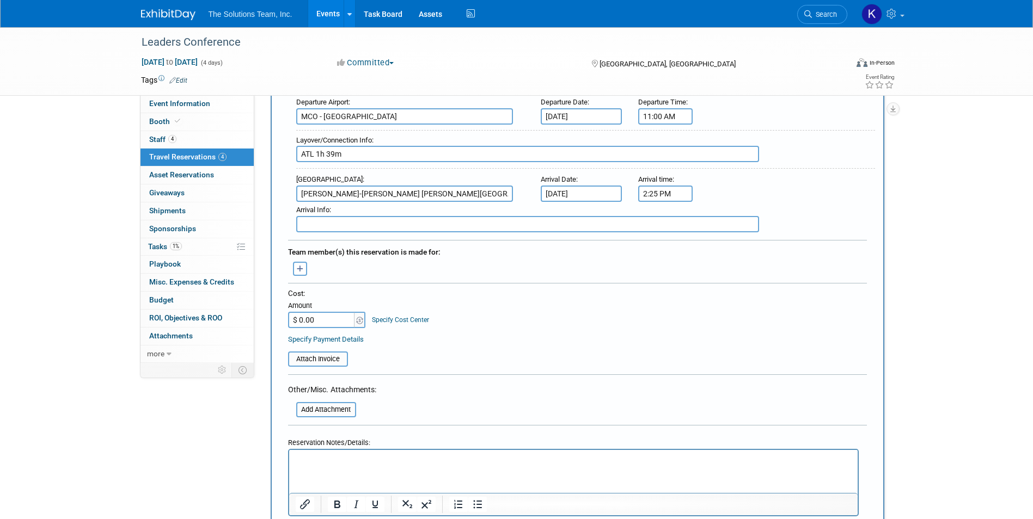
click at [319, 319] on input "$ 0.00" at bounding box center [322, 320] width 68 height 16
type input "$ 594.37"
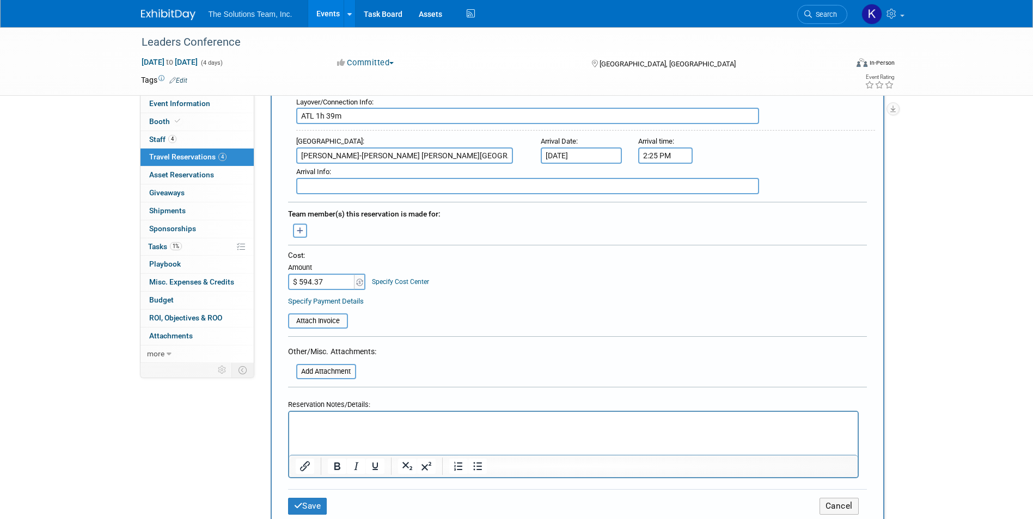
scroll to position [435, 0]
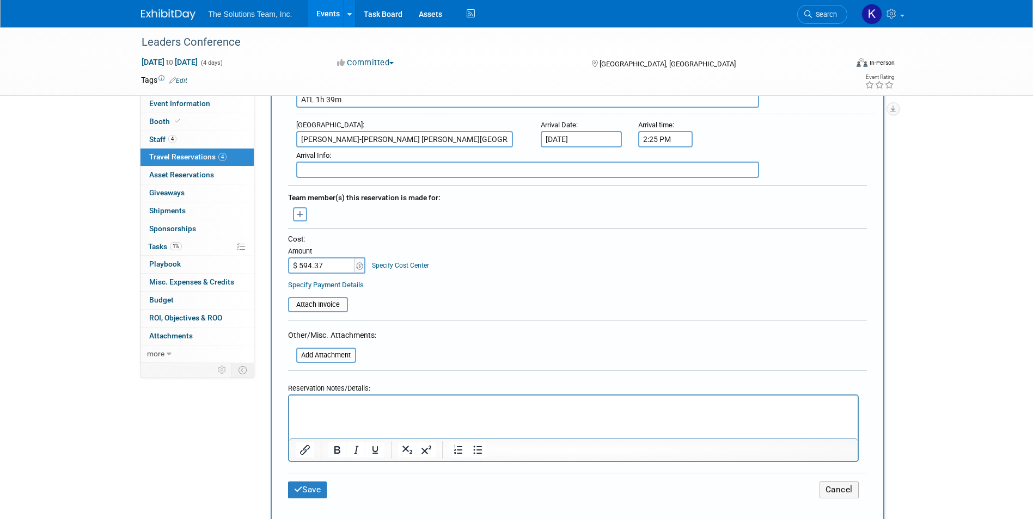
click at [309, 405] on p "Rich Text Area. Press ALT-0 for help." at bounding box center [573, 405] width 556 height 11
click at [309, 483] on button "Save" at bounding box center [307, 490] width 39 height 17
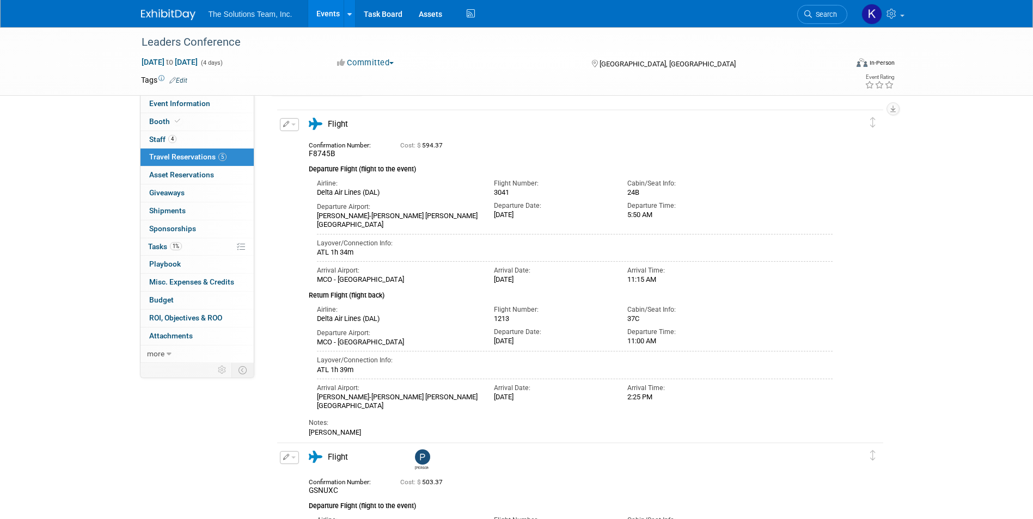
scroll to position [20, 0]
